Goal: Task Accomplishment & Management: Complete application form

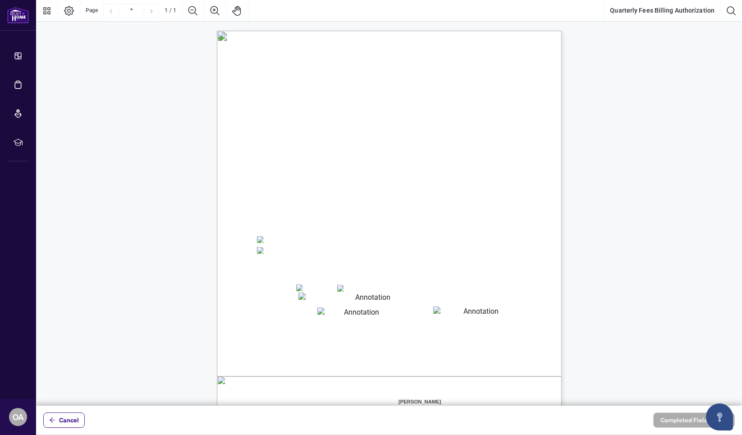
click at [311, 298] on textarea "01K2Q2KW6M3KJ6Y8TZ8KT1W8AZ" at bounding box center [369, 298] width 141 height 11
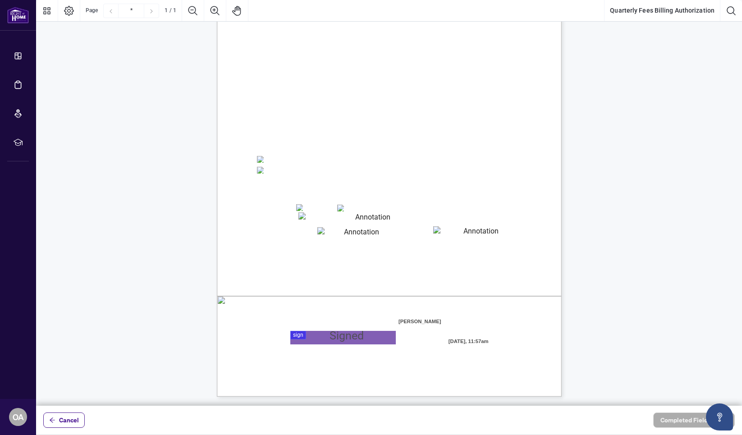
scroll to position [80, 0]
click at [305, 218] on textarea "01K2Q2KW6M3KJ6Y8TZ8KT1W8AZ" at bounding box center [369, 217] width 141 height 11
click at [312, 223] on textarea "01K2Q2KW6M3KJ6Y8TZ8KT1W8AZ" at bounding box center [369, 217] width 141 height 11
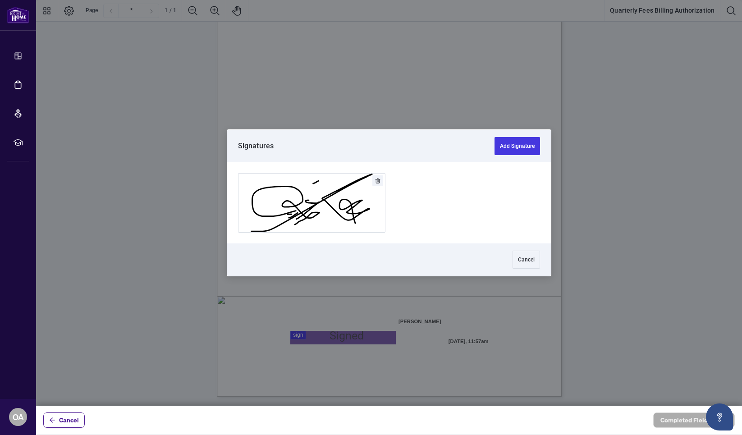
click at [302, 336] on div at bounding box center [389, 203] width 706 height 406
click at [348, 198] on button "Add Signature" at bounding box center [312, 203] width 147 height 59
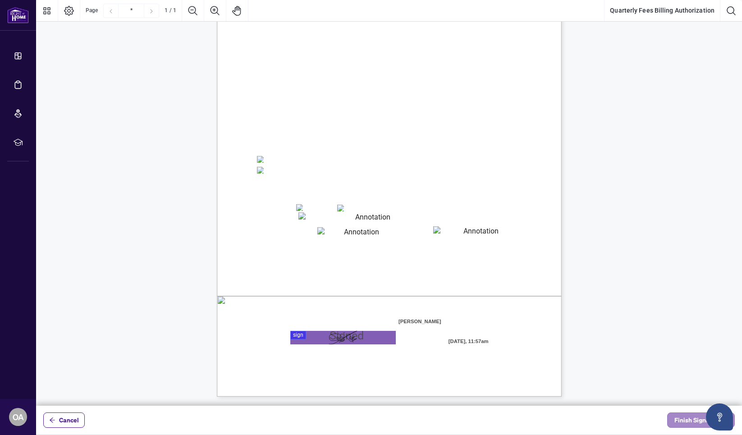
click at [679, 421] on span "Finish Signing" at bounding box center [695, 420] width 41 height 14
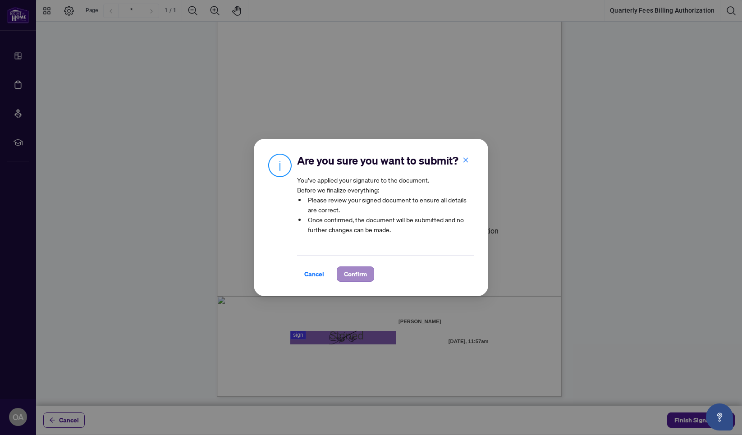
click at [345, 276] on span "Confirm" at bounding box center [355, 274] width 23 height 14
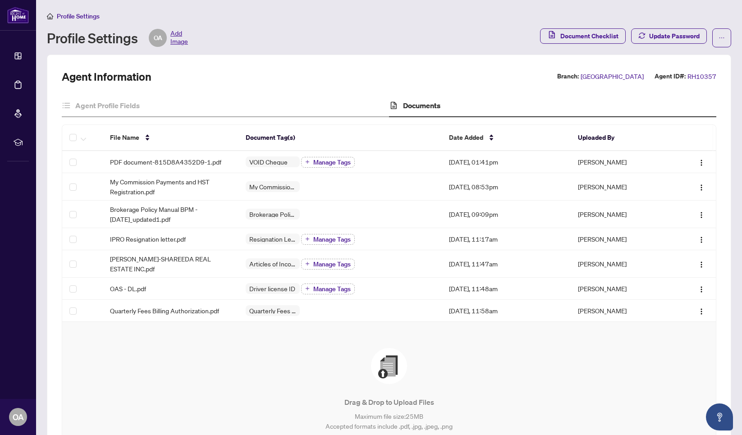
scroll to position [0, 0]
click at [67, 20] on li "Profile Settings" at bounding box center [73, 16] width 53 height 10
click at [70, 18] on span "Profile Settings" at bounding box center [78, 16] width 43 height 8
click at [74, 15] on span "Profile Settings" at bounding box center [78, 16] width 43 height 8
click at [183, 42] on span "Add Image" at bounding box center [179, 38] width 18 height 18
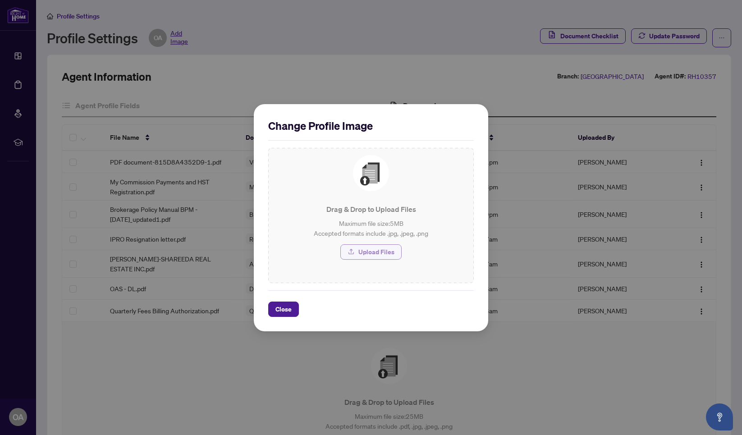
click at [370, 251] on span "Upload Files" at bounding box center [377, 252] width 36 height 14
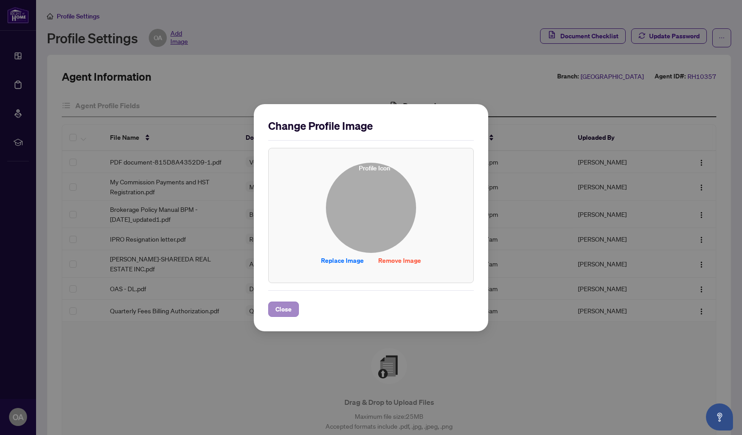
click at [281, 309] on span "Close" at bounding box center [284, 309] width 16 height 14
